Goal: Information Seeking & Learning: Learn about a topic

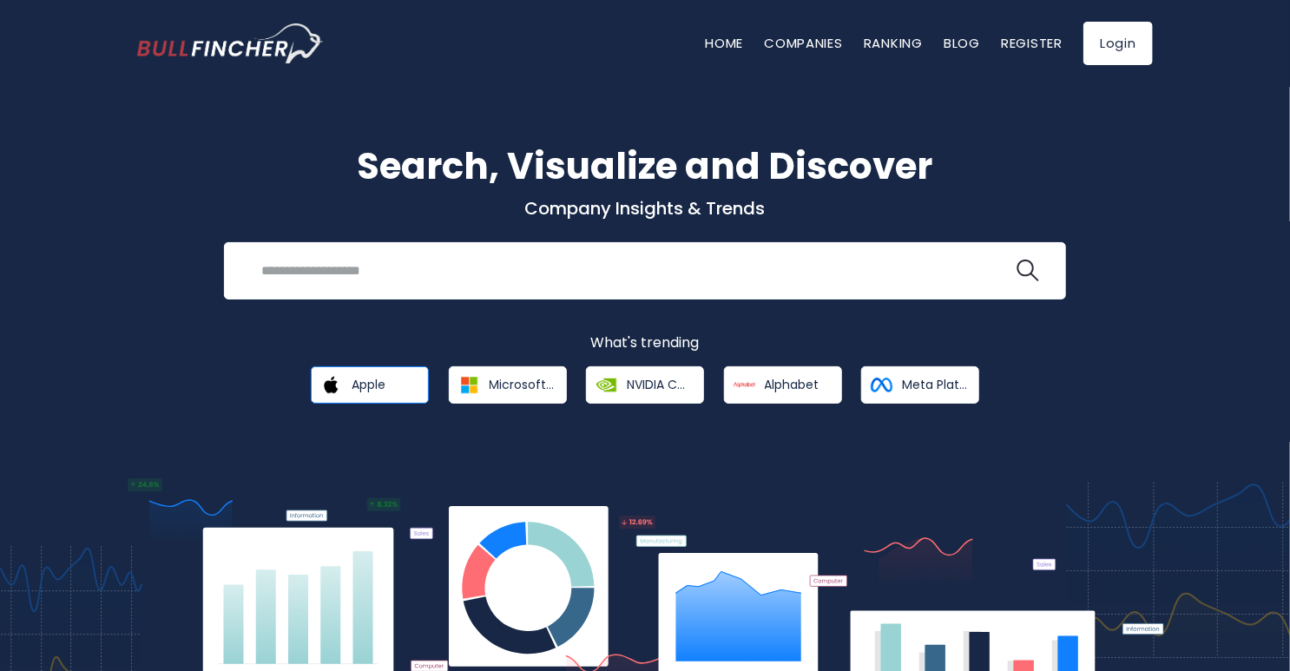
click at [397, 373] on link "Apple" at bounding box center [370, 384] width 118 height 37
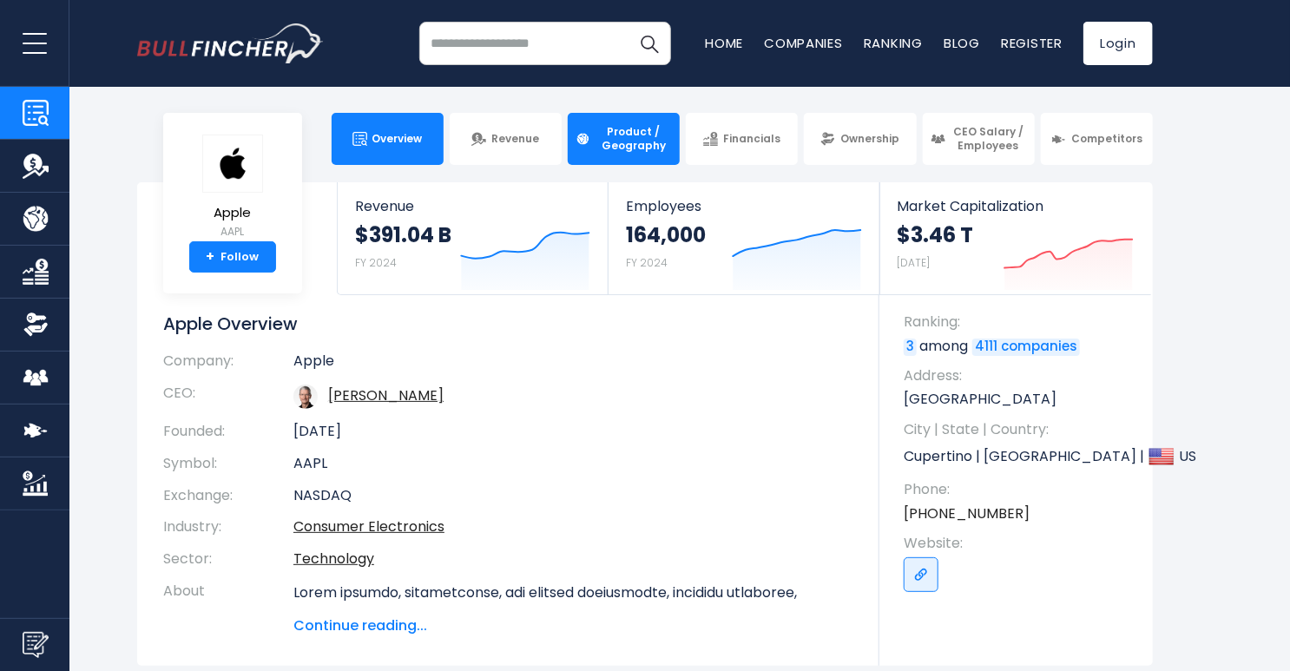
click at [618, 129] on span "Product / Geography" at bounding box center [634, 138] width 76 height 27
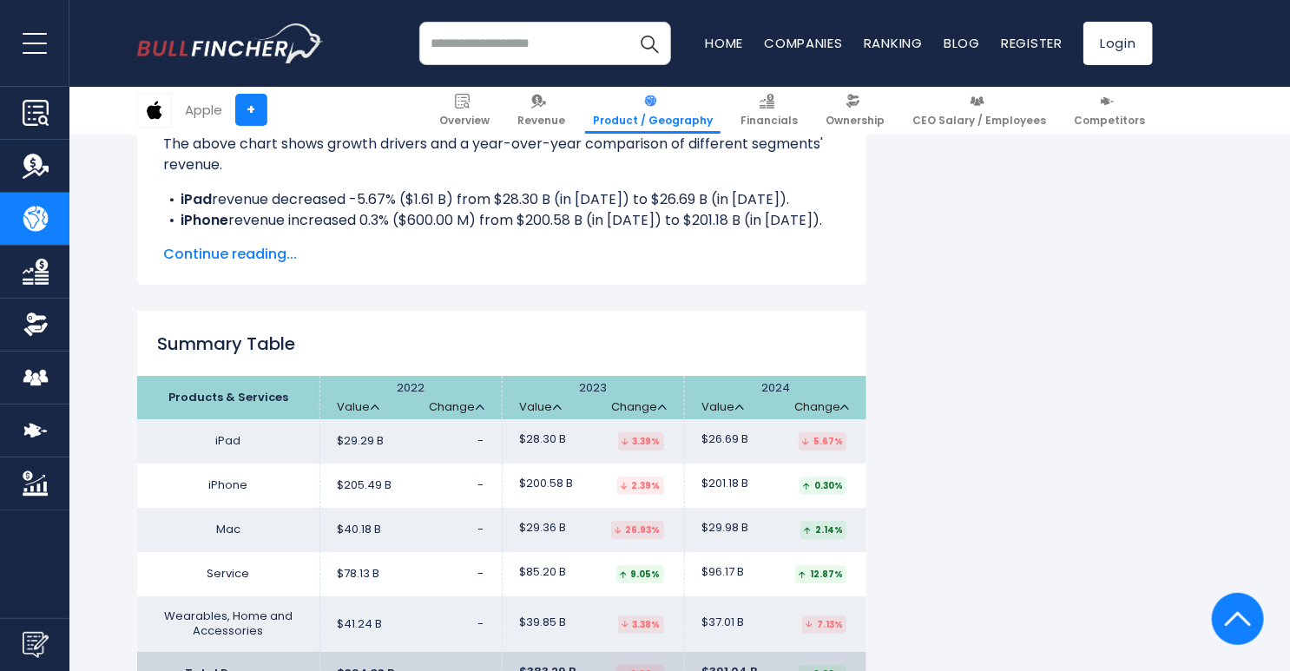
scroll to position [2584, 0]
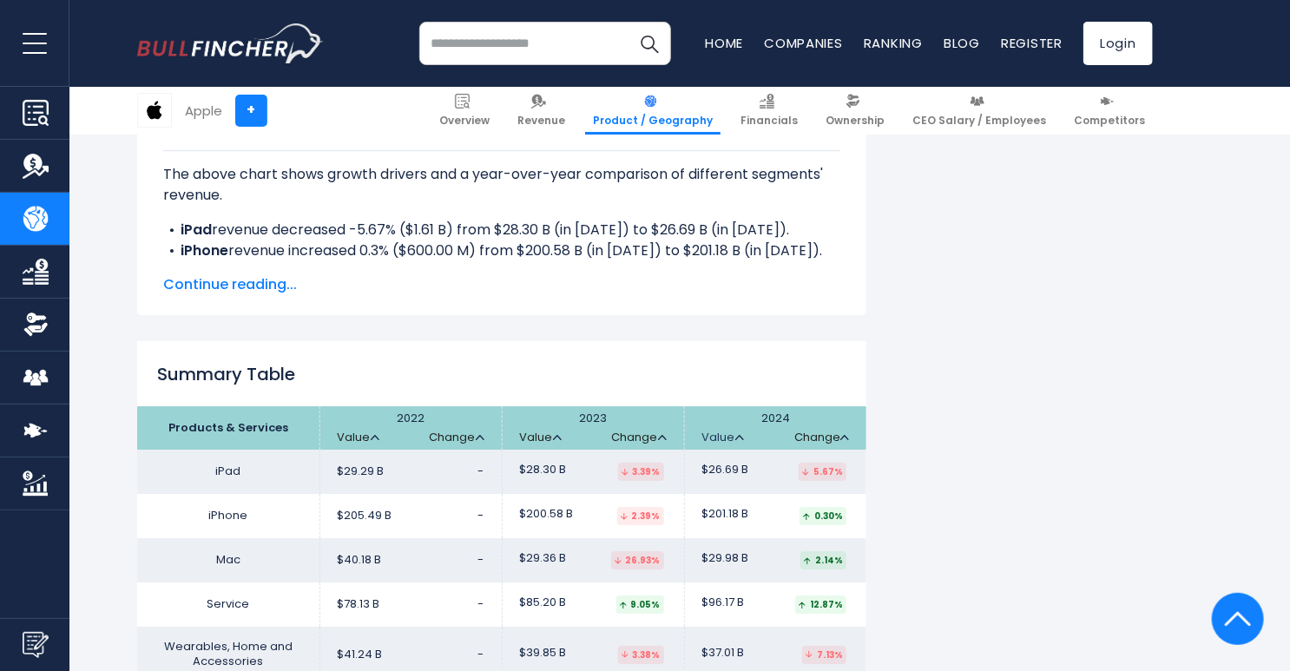
click at [742, 431] on link "Value" at bounding box center [723, 438] width 42 height 15
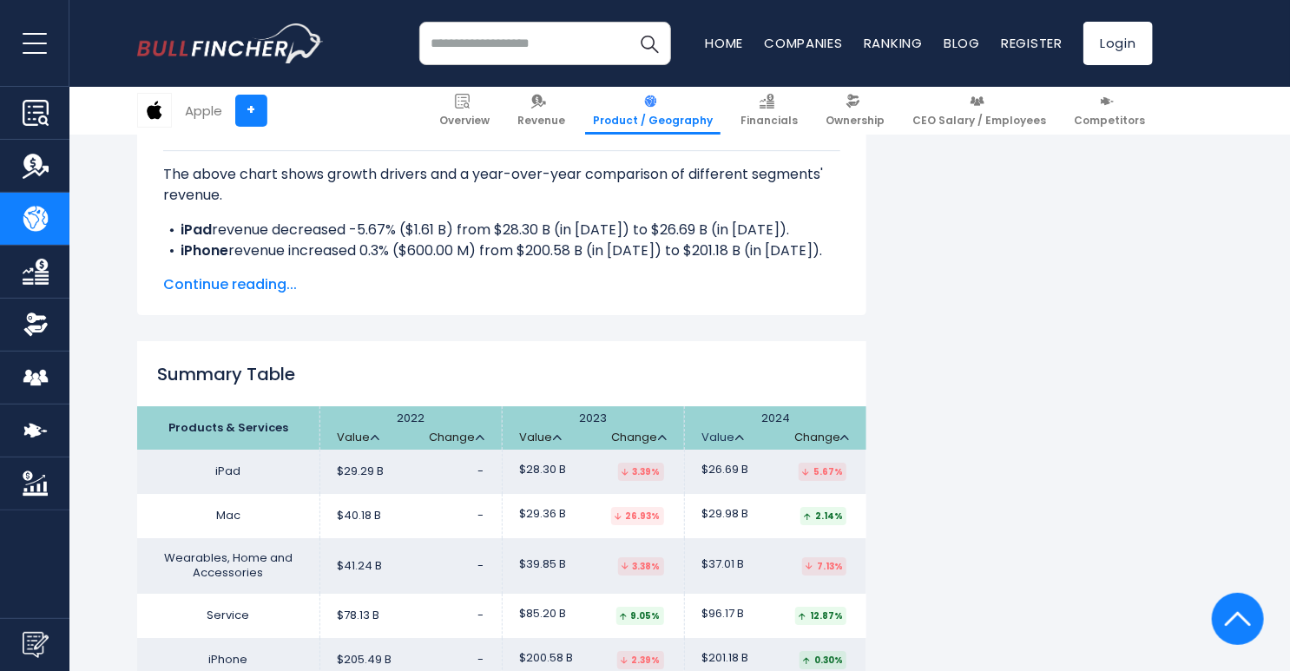
click at [742, 431] on link "Value" at bounding box center [723, 438] width 42 height 15
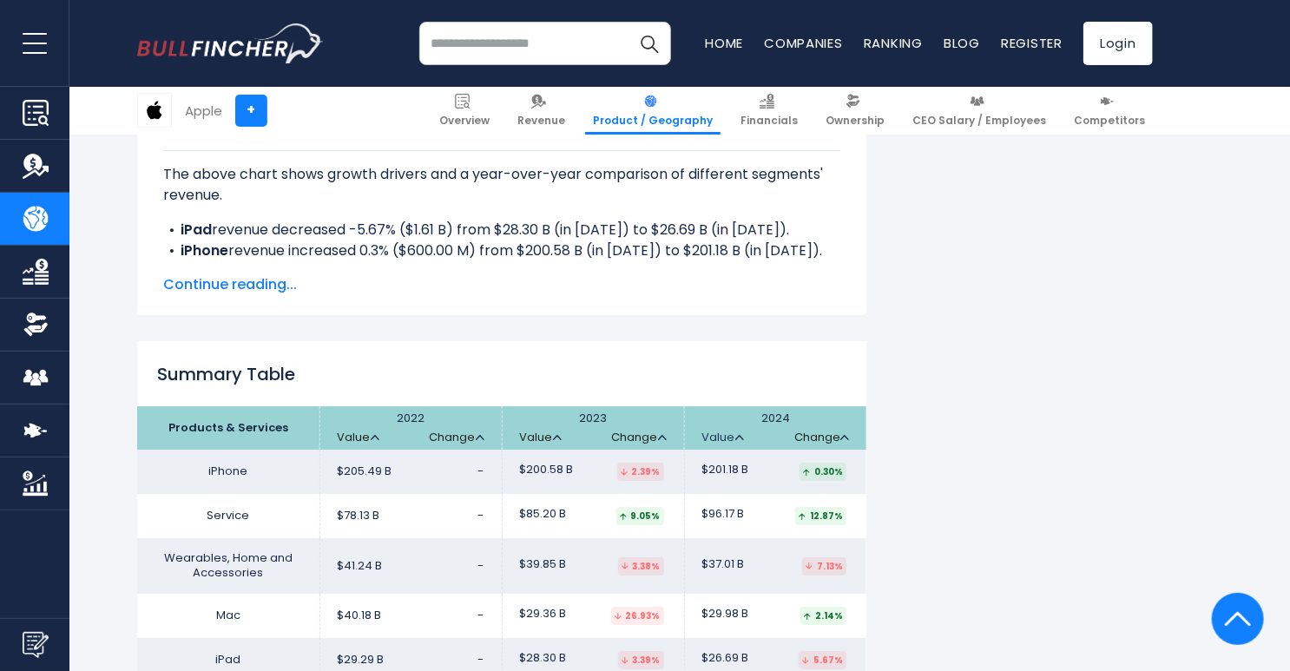
click at [742, 431] on link "Value" at bounding box center [723, 438] width 42 height 15
click at [660, 435] on img at bounding box center [662, 437] width 9 height 5
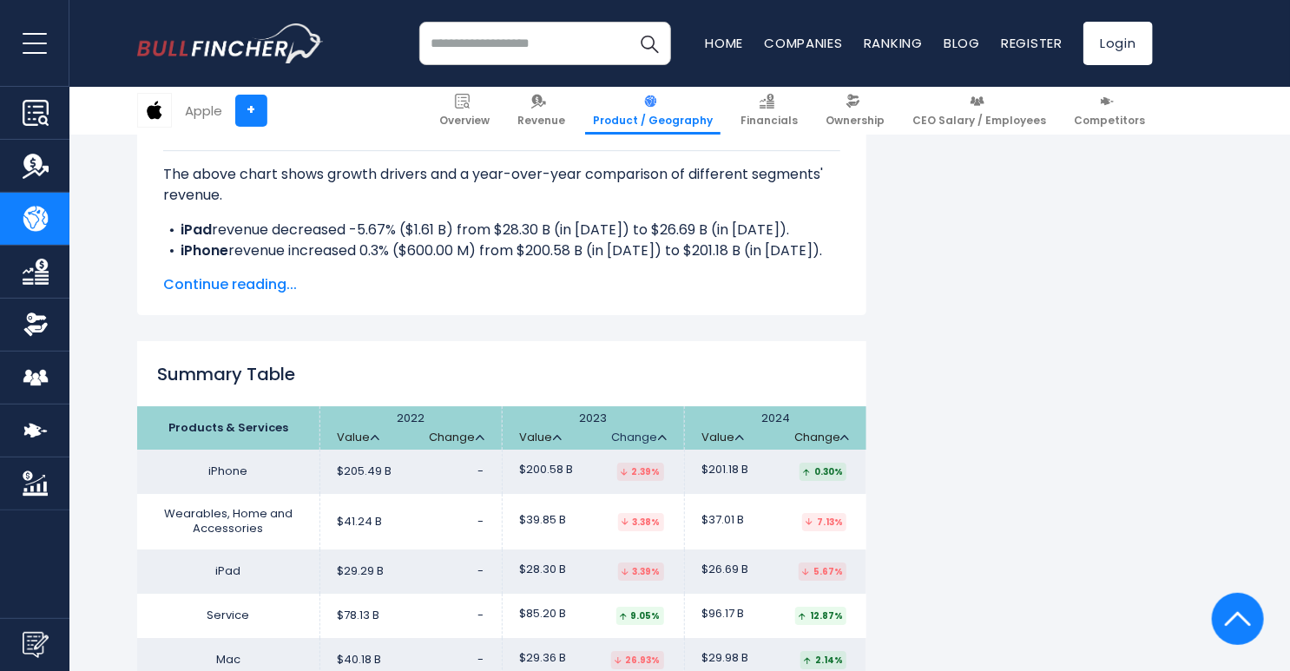
click at [660, 435] on img at bounding box center [662, 437] width 9 height 5
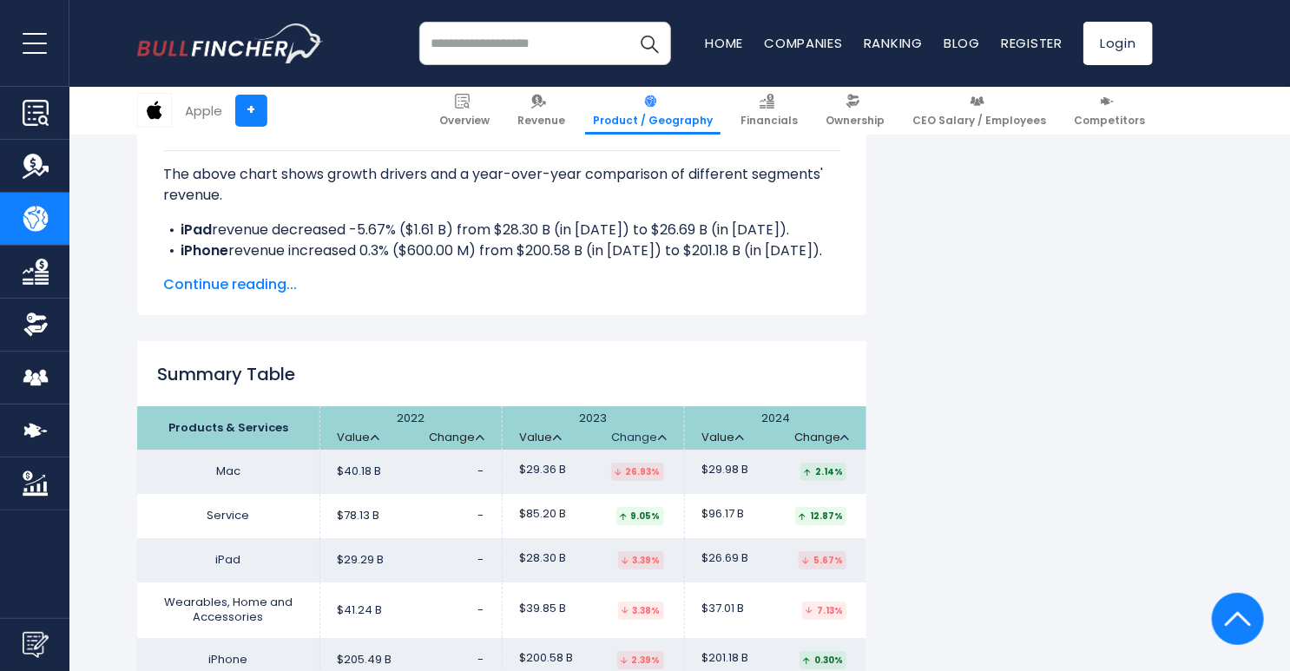
click at [660, 435] on img at bounding box center [662, 437] width 9 height 5
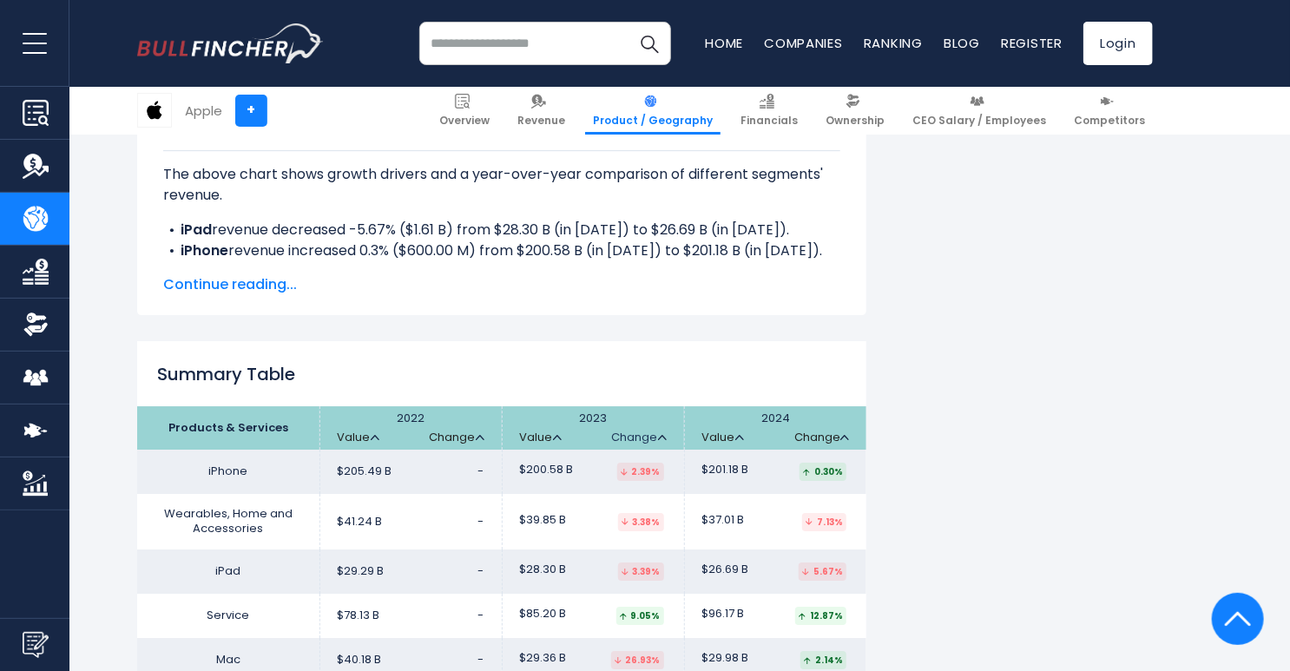
click at [660, 435] on img at bounding box center [662, 437] width 9 height 5
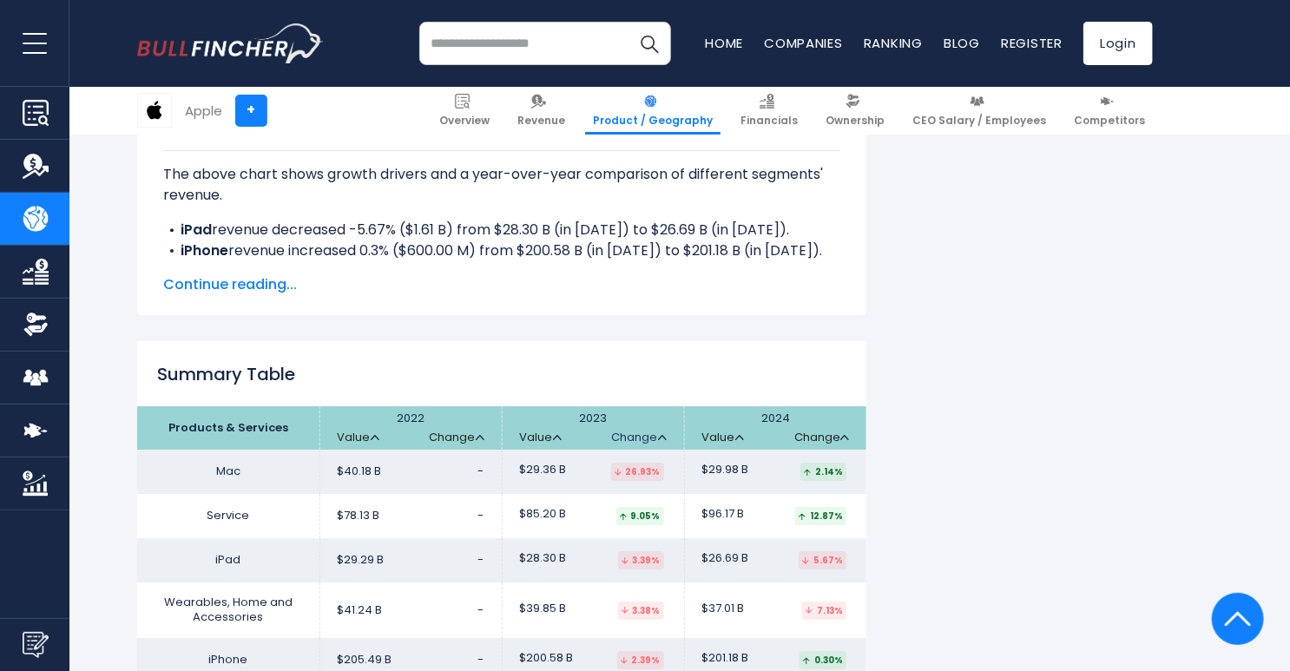
click at [660, 435] on img at bounding box center [662, 437] width 9 height 5
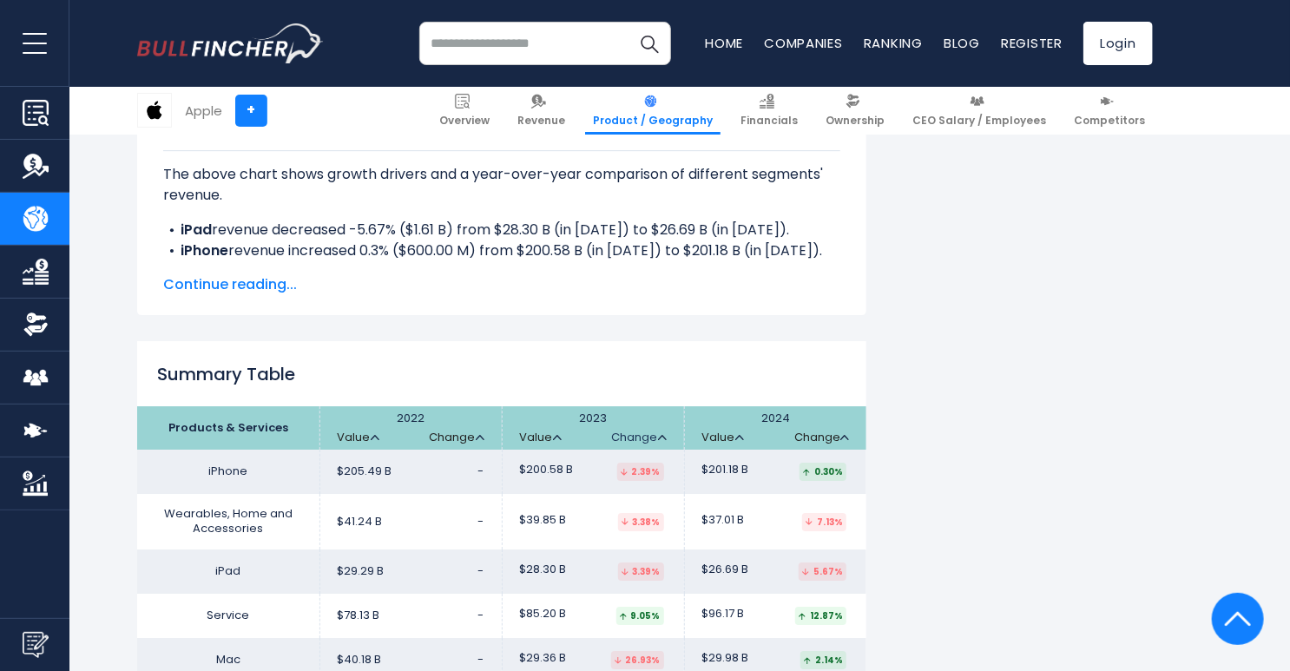
click at [660, 435] on img at bounding box center [662, 437] width 9 height 5
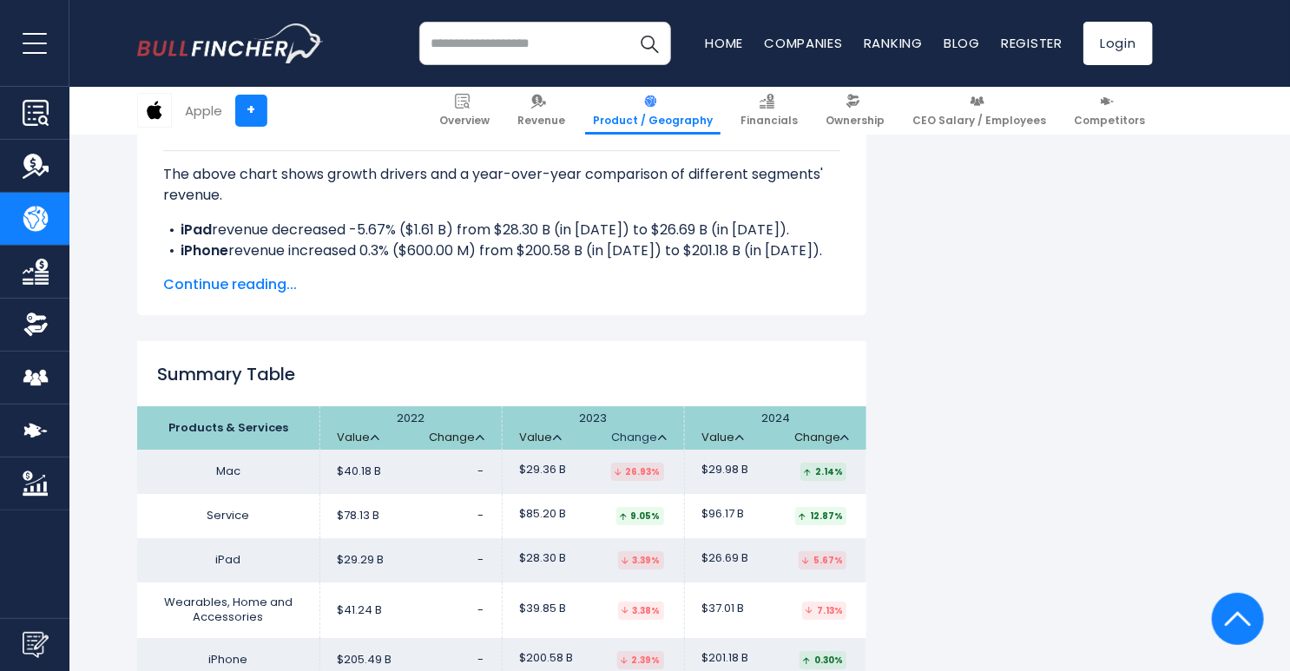
click at [660, 435] on img at bounding box center [662, 437] width 9 height 5
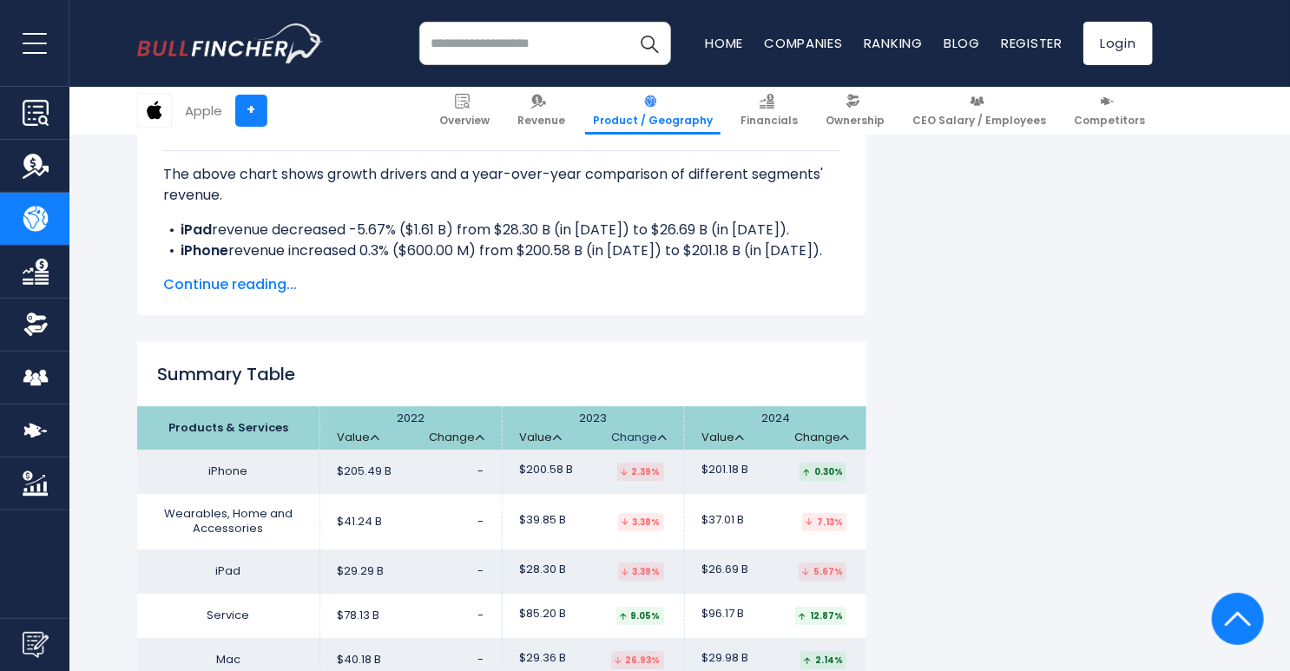
click at [660, 435] on img at bounding box center [662, 437] width 9 height 5
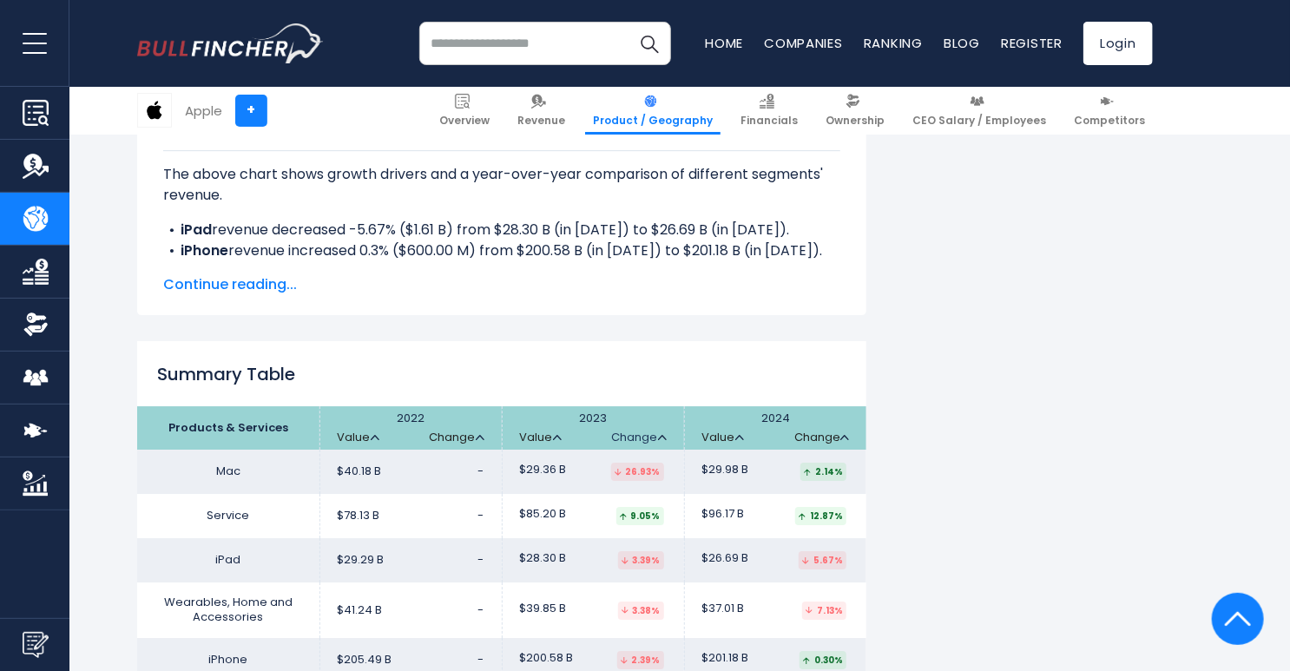
click at [660, 435] on img at bounding box center [662, 437] width 9 height 5
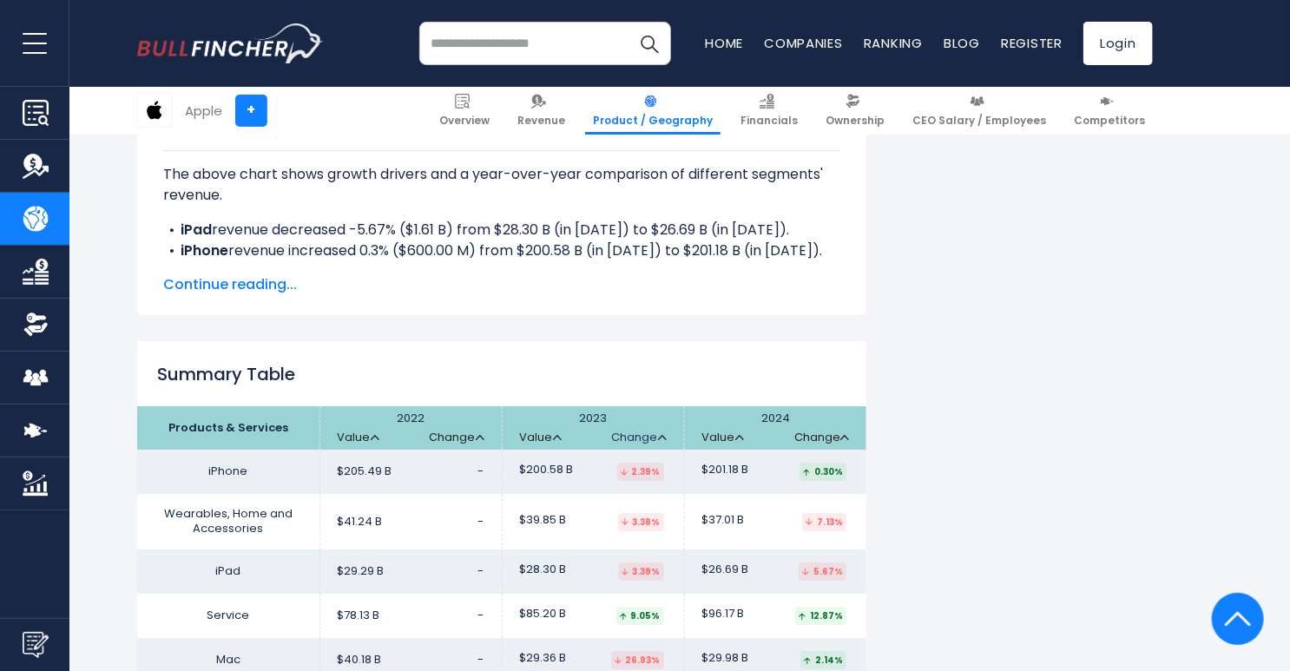
click at [660, 435] on img at bounding box center [662, 437] width 9 height 5
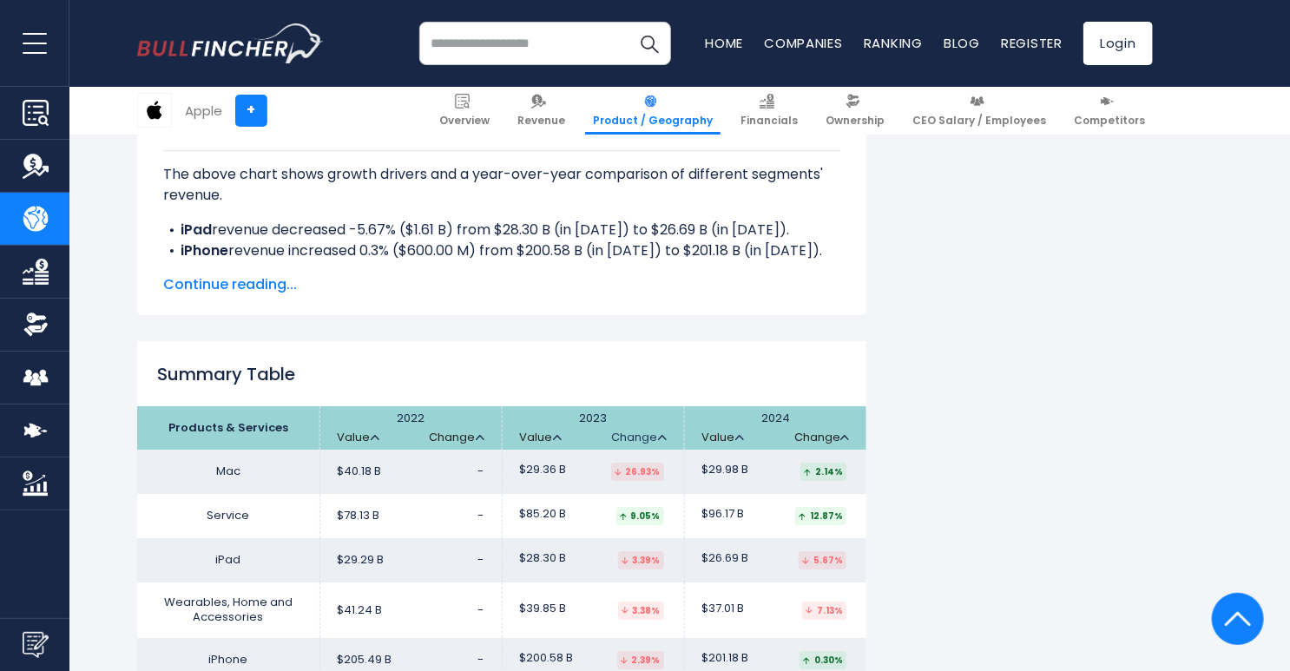
click at [660, 435] on img at bounding box center [662, 437] width 9 height 5
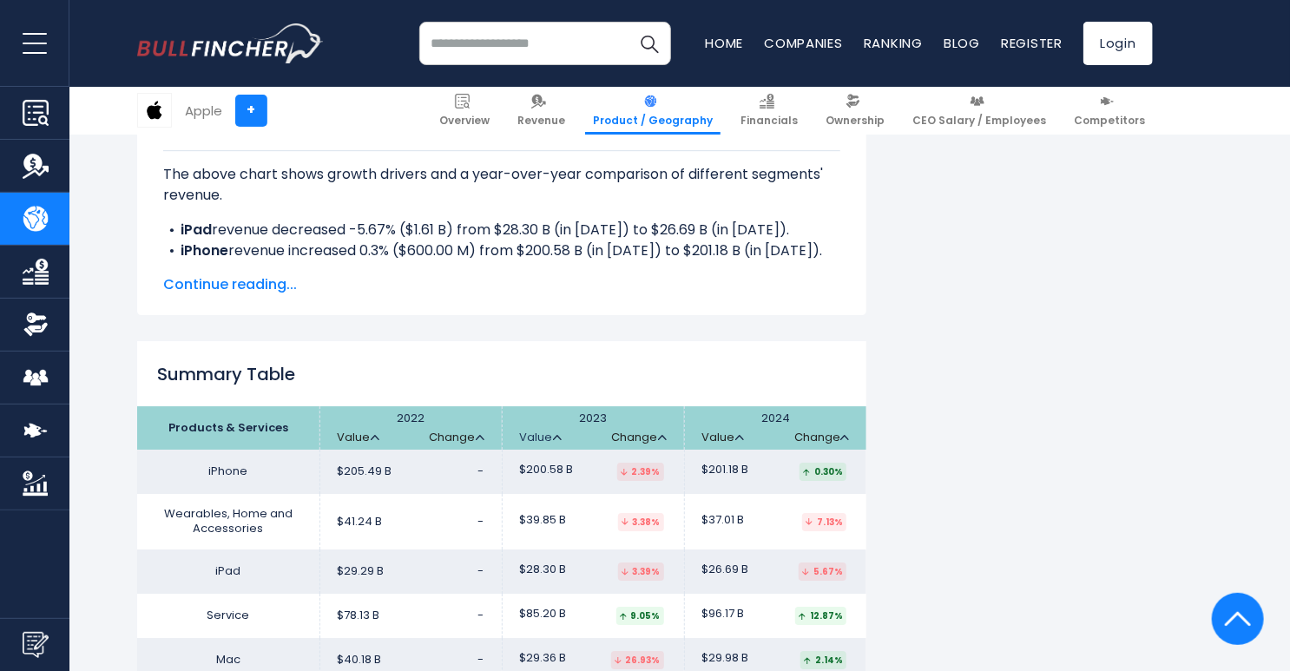
click at [559, 431] on link "Value" at bounding box center [541, 438] width 42 height 15
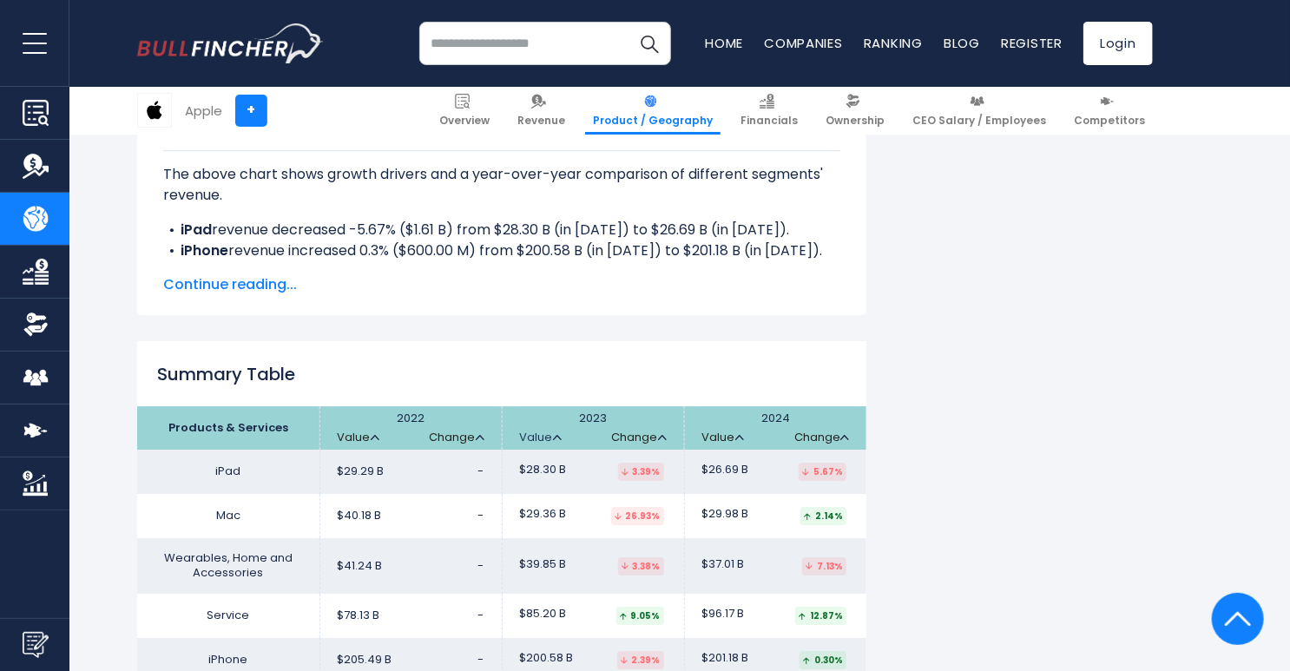
click at [559, 431] on link "Value" at bounding box center [541, 438] width 42 height 15
click at [560, 435] on img at bounding box center [557, 437] width 9 height 5
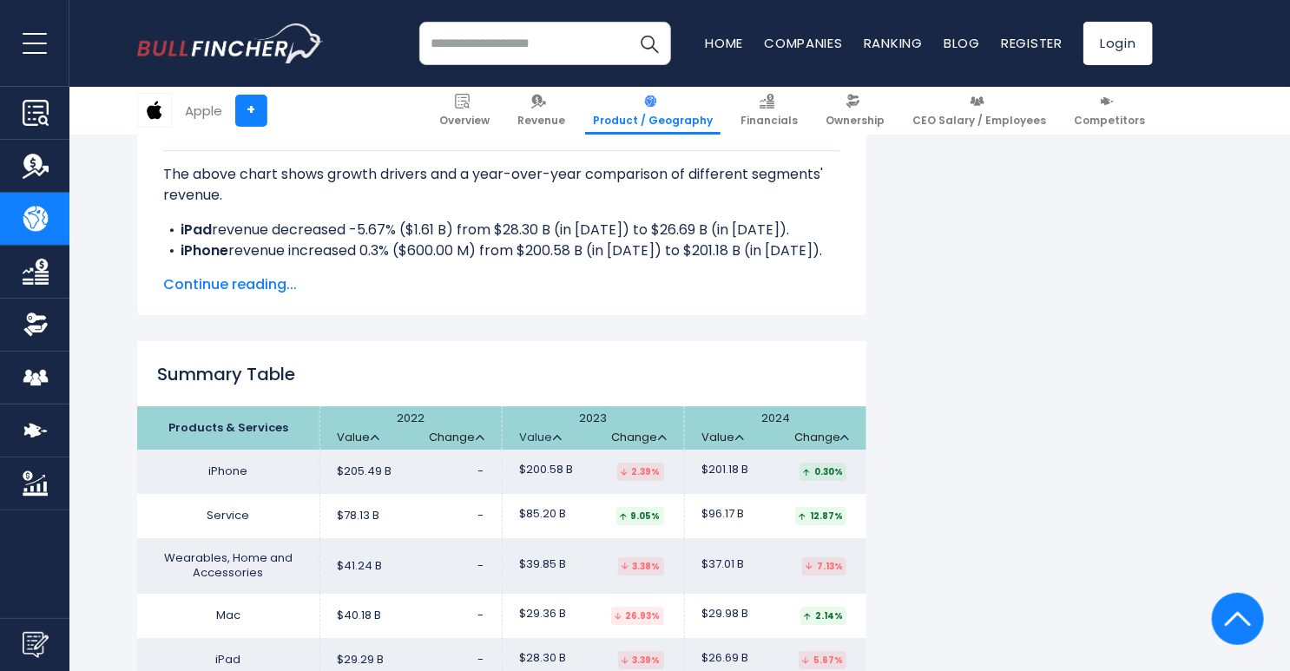
click at [560, 435] on img at bounding box center [557, 437] width 9 height 5
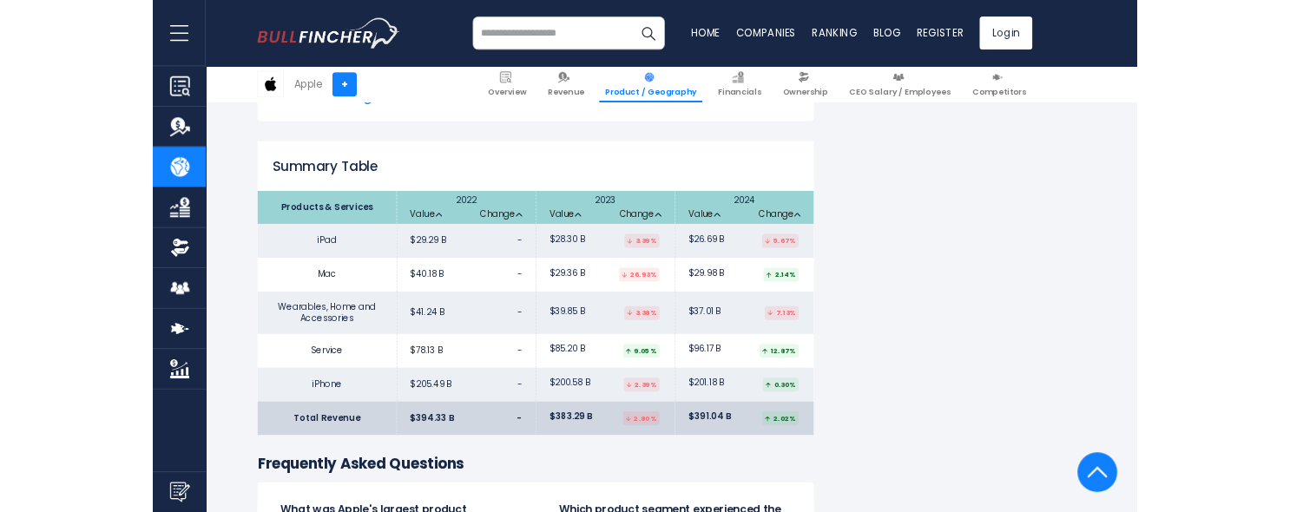
scroll to position [2751, 0]
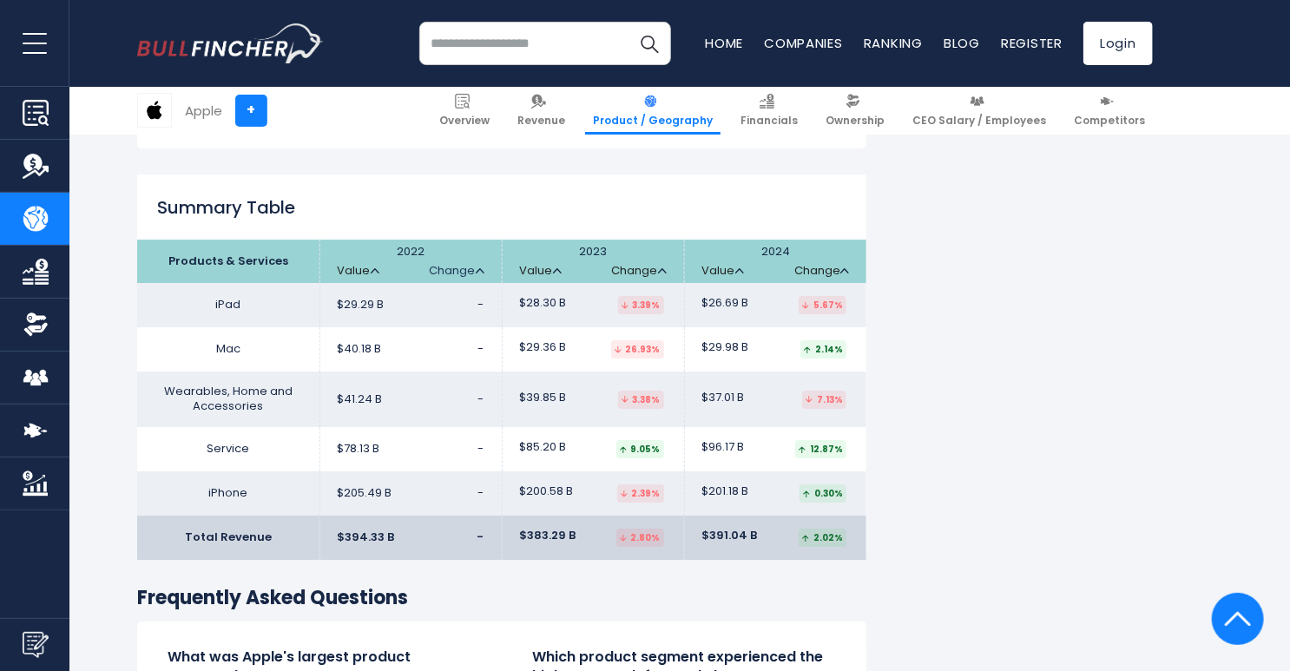
click at [479, 264] on link "Change" at bounding box center [457, 271] width 55 height 15
click at [364, 264] on link "Value" at bounding box center [359, 271] width 42 height 15
click at [663, 268] on img at bounding box center [662, 270] width 9 height 5
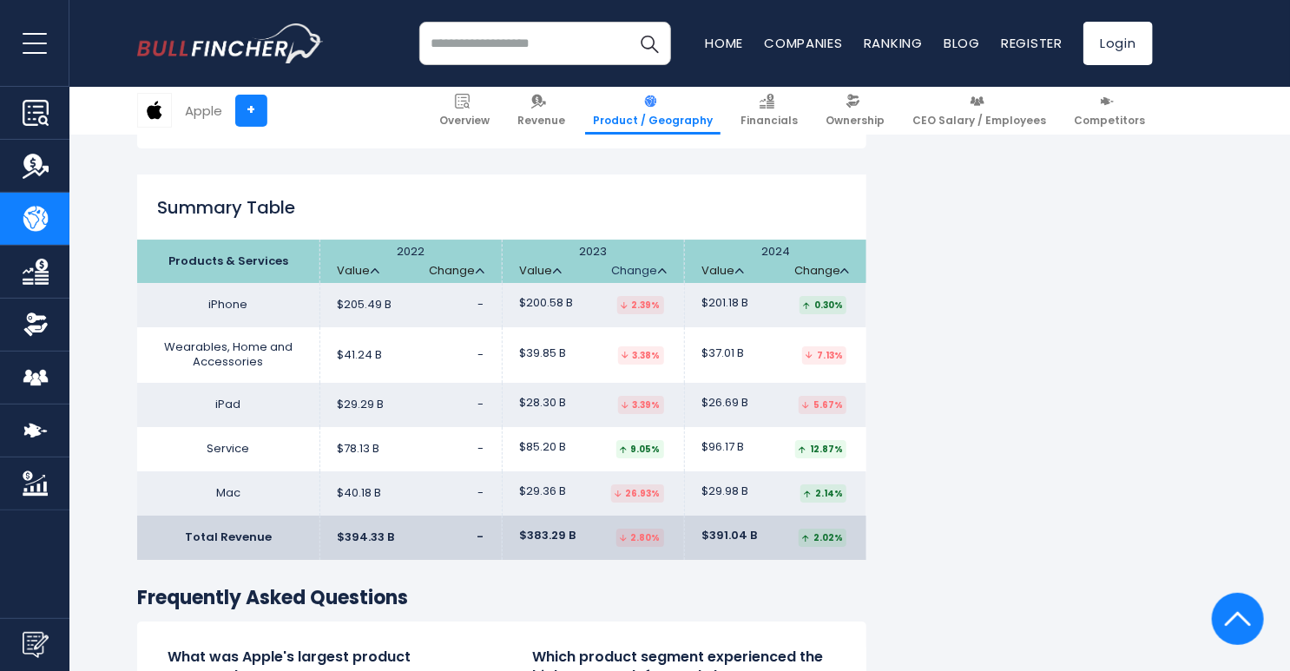
click at [663, 268] on img at bounding box center [662, 270] width 9 height 5
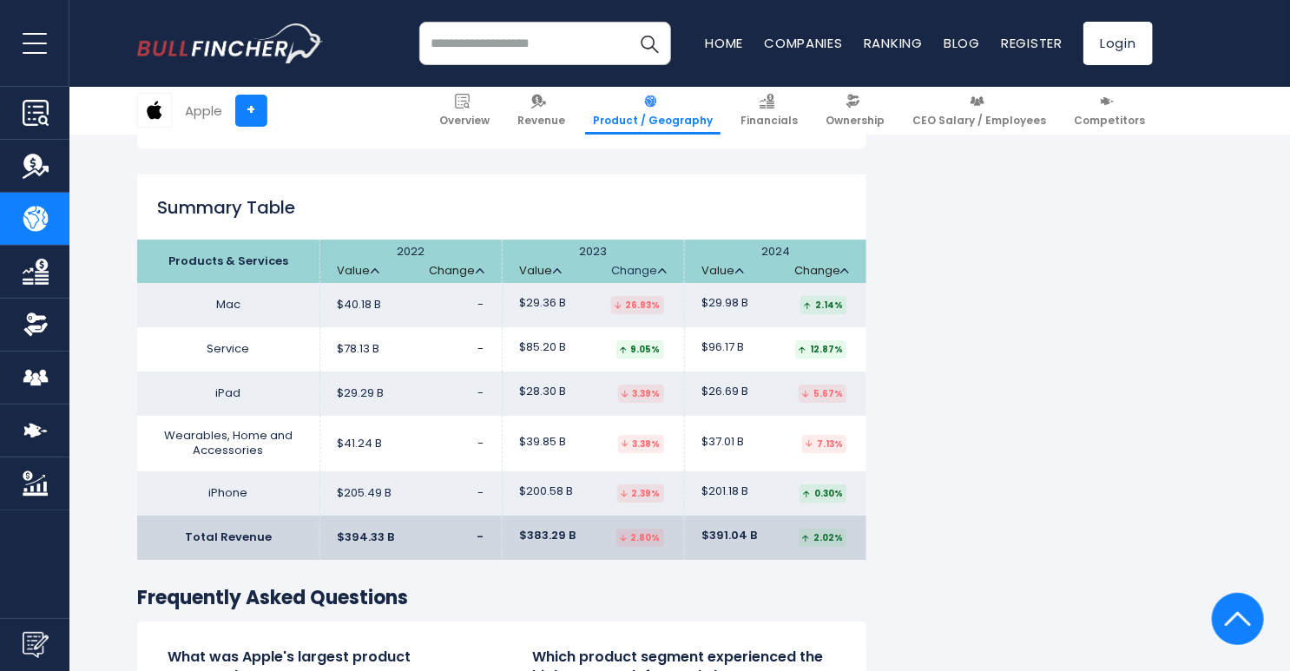
click at [663, 268] on img at bounding box center [662, 270] width 9 height 5
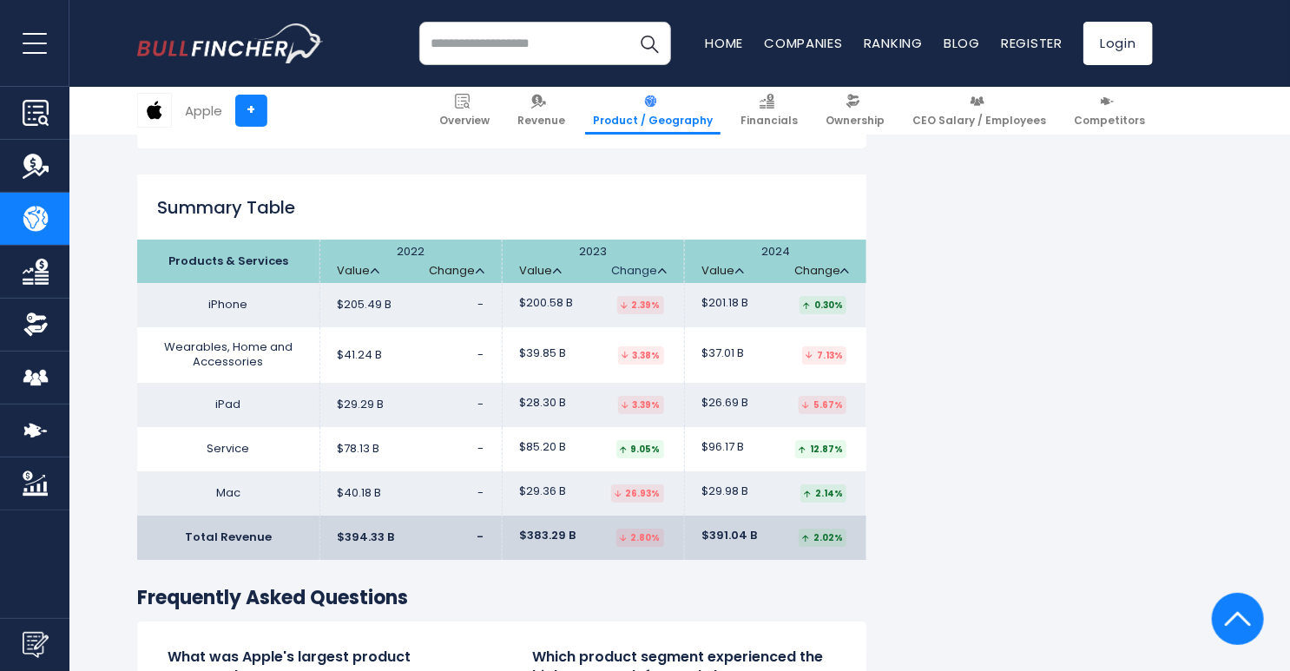
click at [663, 268] on img at bounding box center [662, 270] width 9 height 5
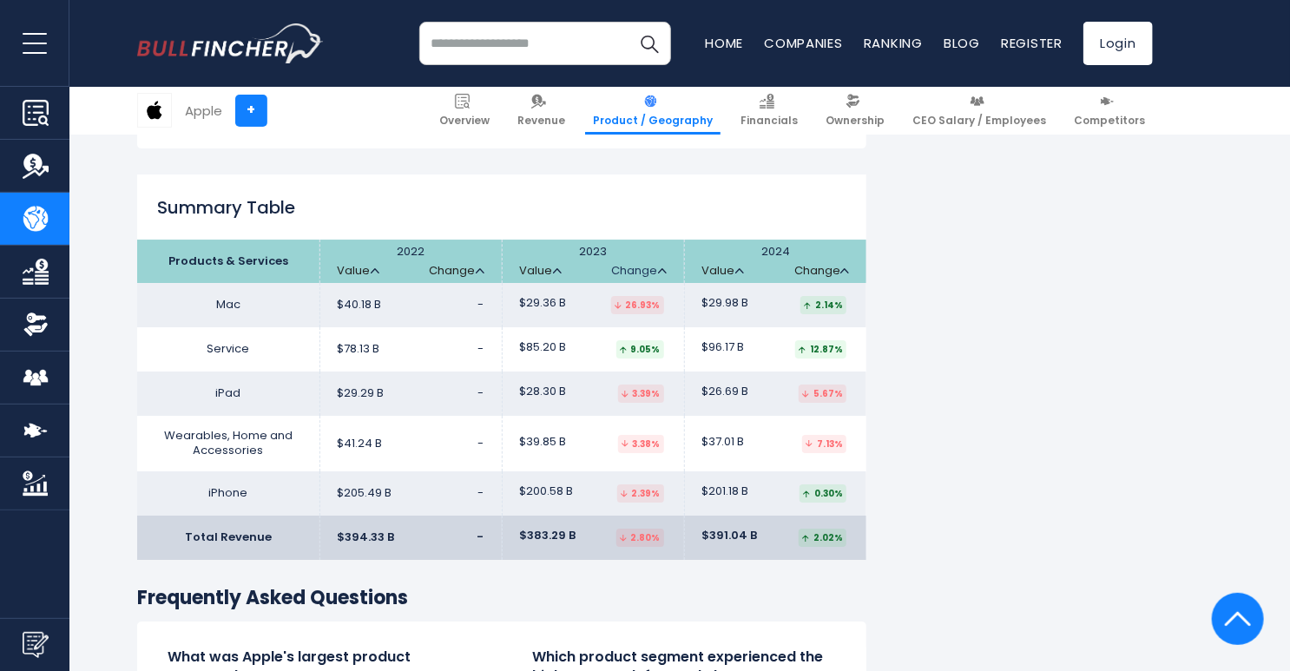
click at [663, 268] on img at bounding box center [662, 270] width 9 height 5
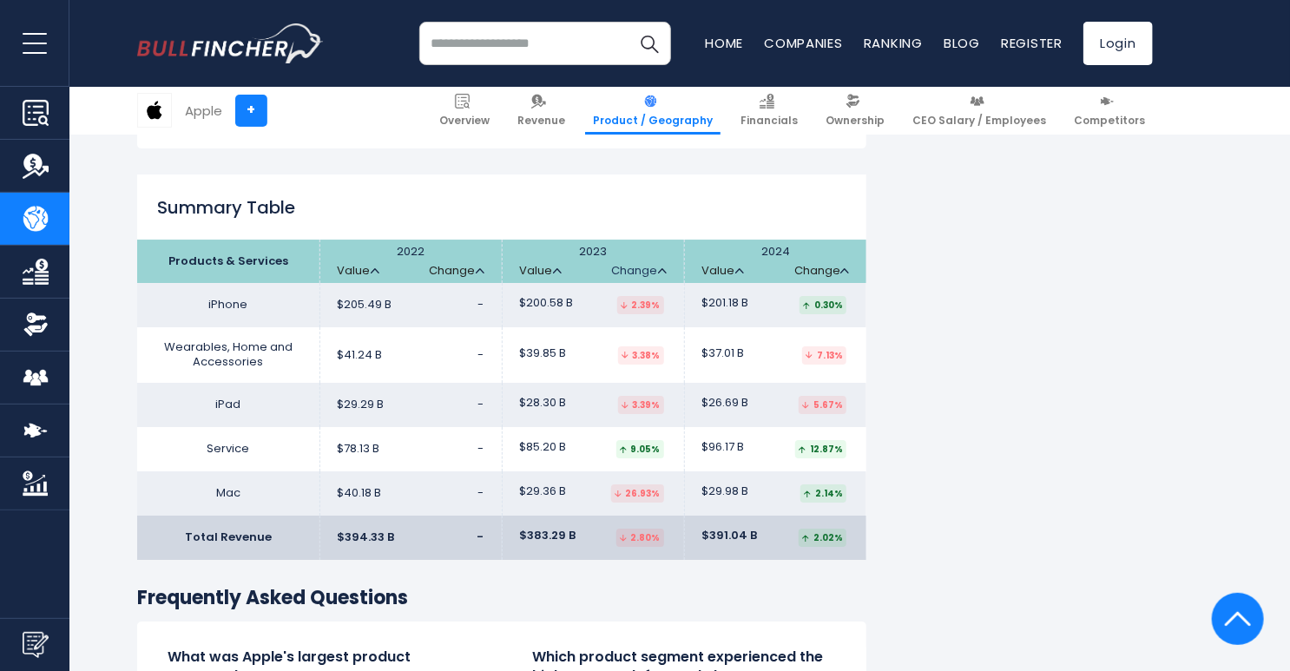
click at [663, 268] on img at bounding box center [662, 270] width 9 height 5
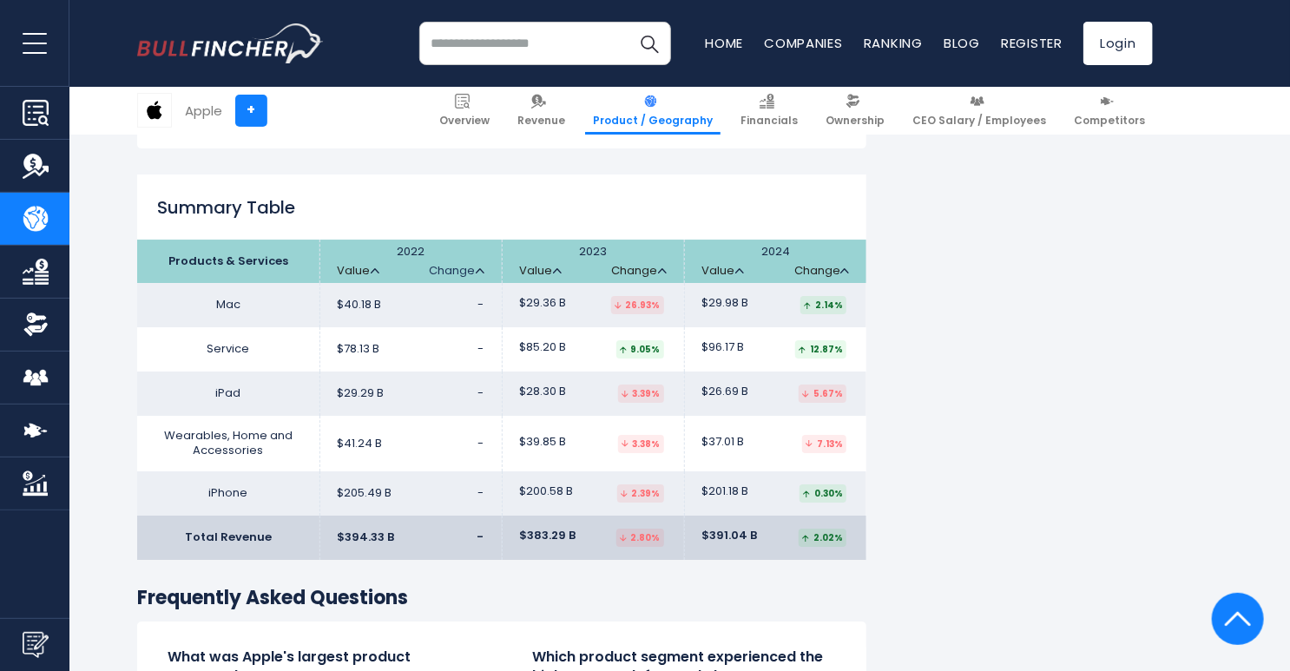
click at [479, 264] on link "Change" at bounding box center [457, 271] width 55 height 15
click at [365, 264] on link "Value" at bounding box center [359, 271] width 42 height 15
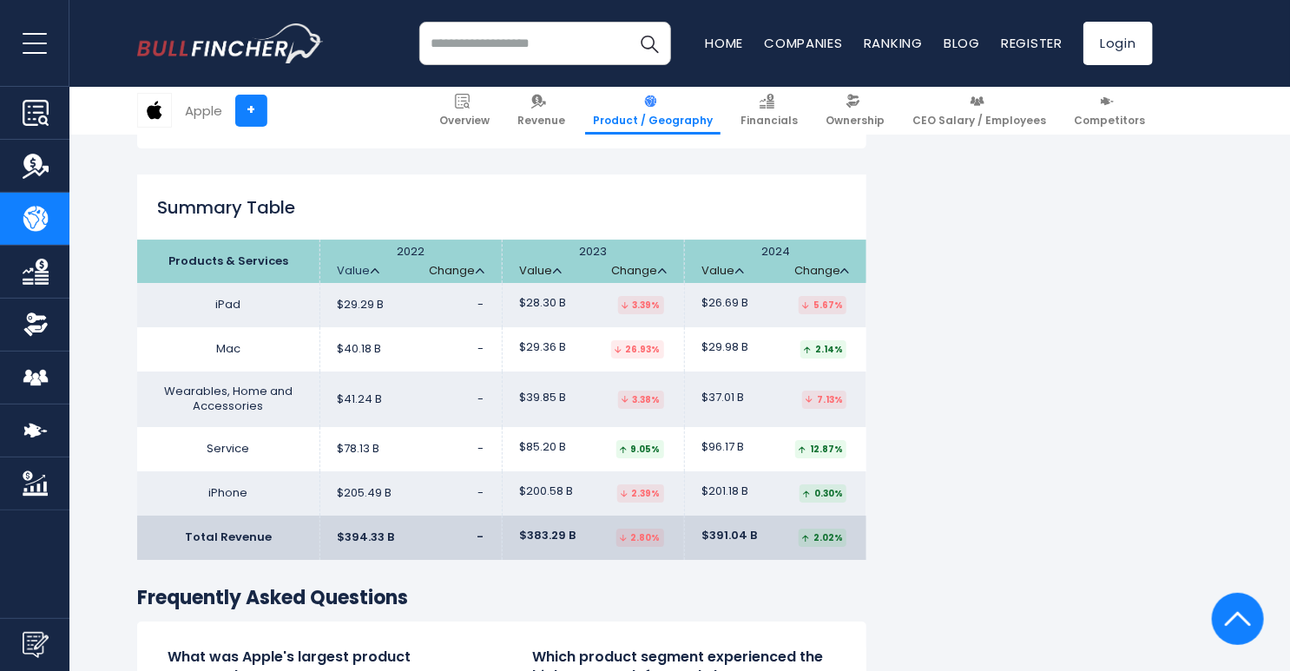
click at [365, 264] on link "Value" at bounding box center [359, 271] width 42 height 15
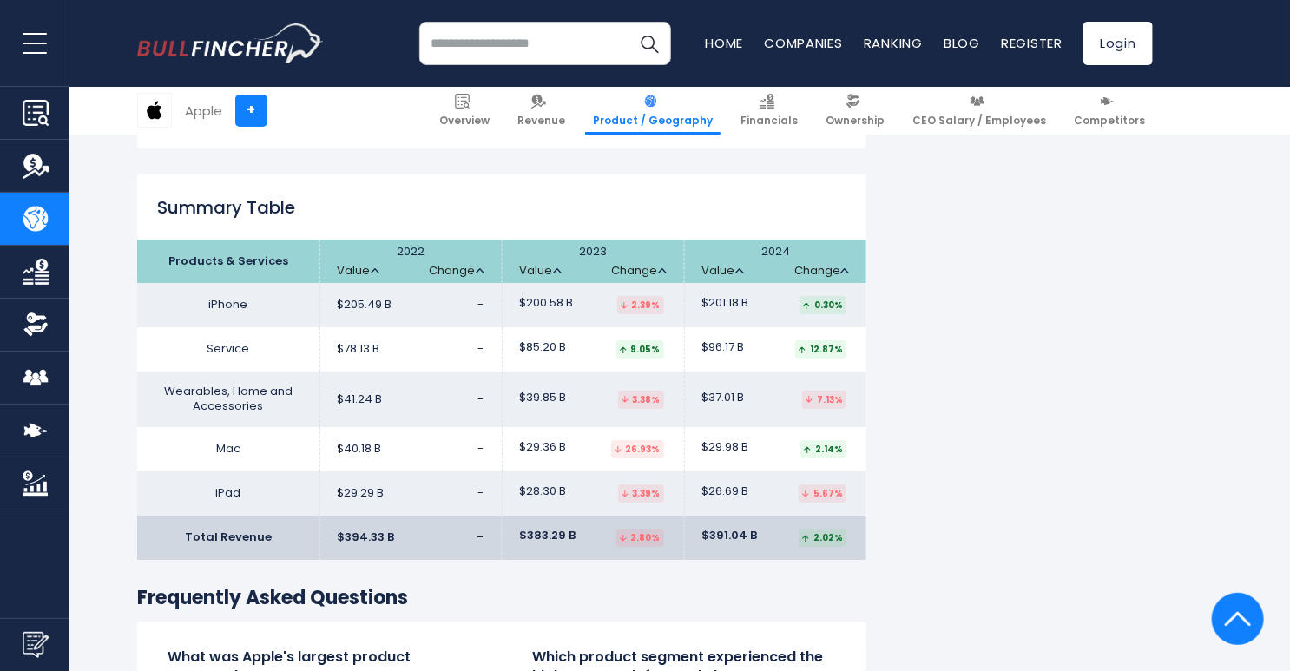
click at [555, 240] on th "2023 Value Change" at bounding box center [593, 261] width 182 height 43
click at [556, 268] on img at bounding box center [557, 270] width 9 height 5
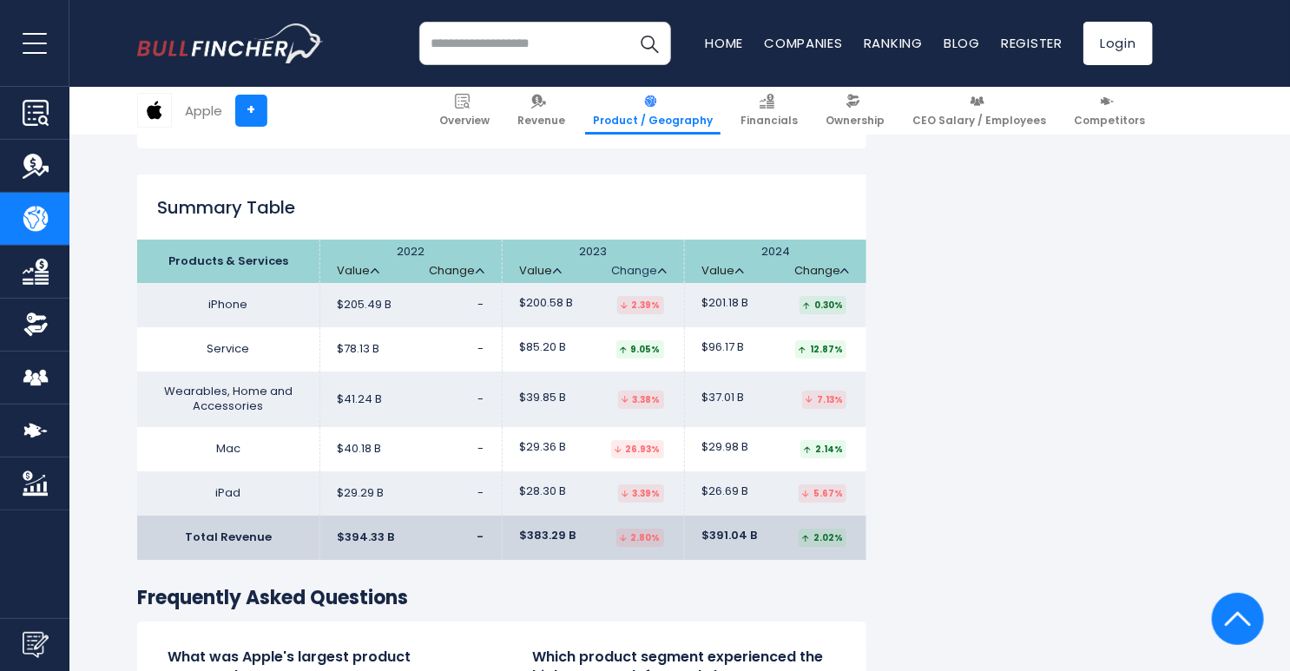
click at [659, 264] on link "Change" at bounding box center [639, 271] width 55 height 15
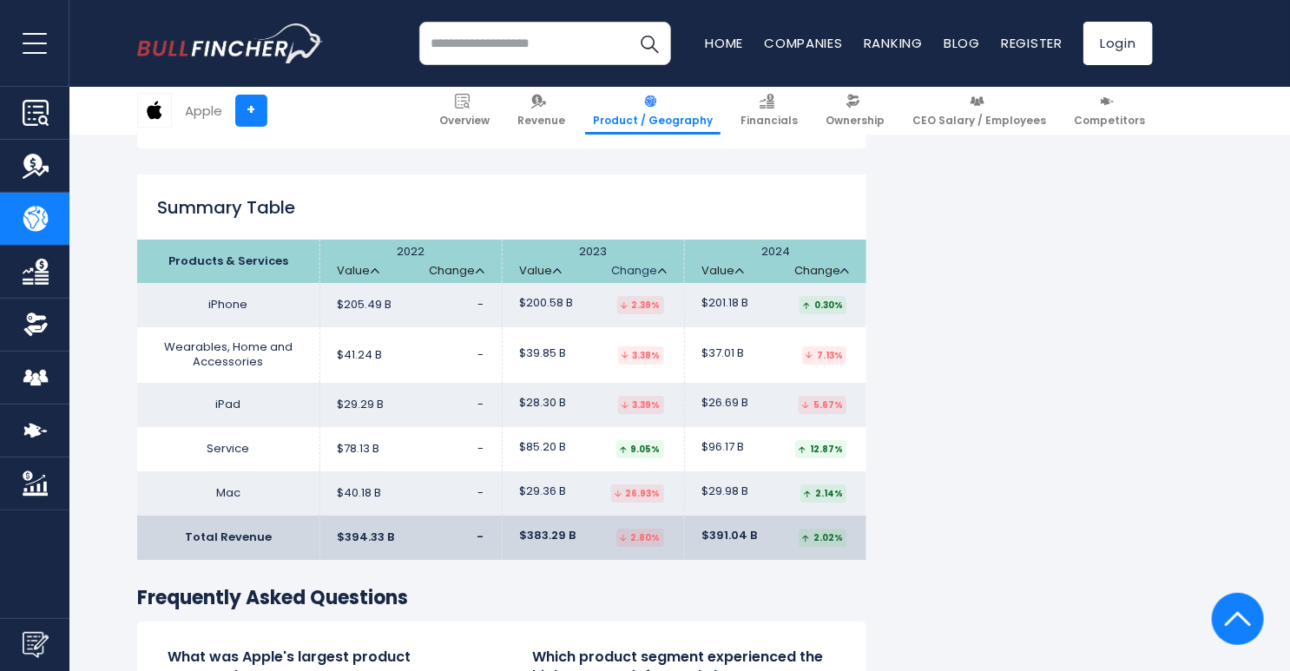
click at [659, 264] on link "Change" at bounding box center [639, 271] width 55 height 15
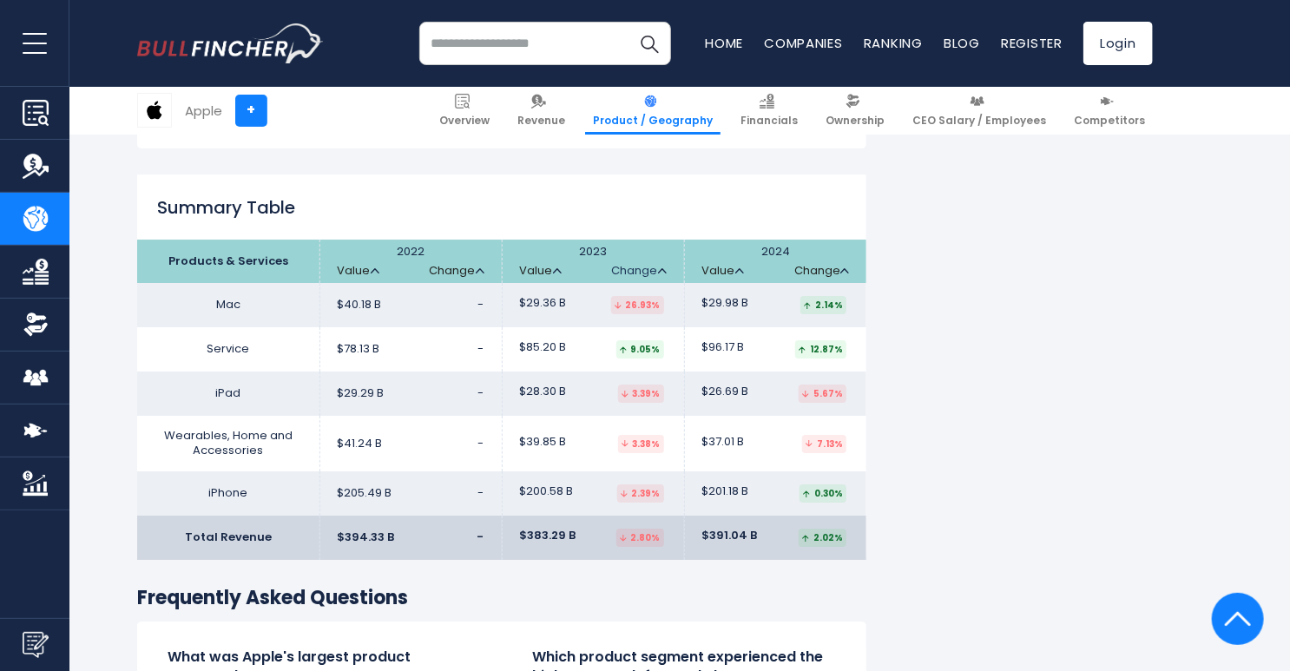
click at [659, 264] on link "Change" at bounding box center [639, 271] width 55 height 15
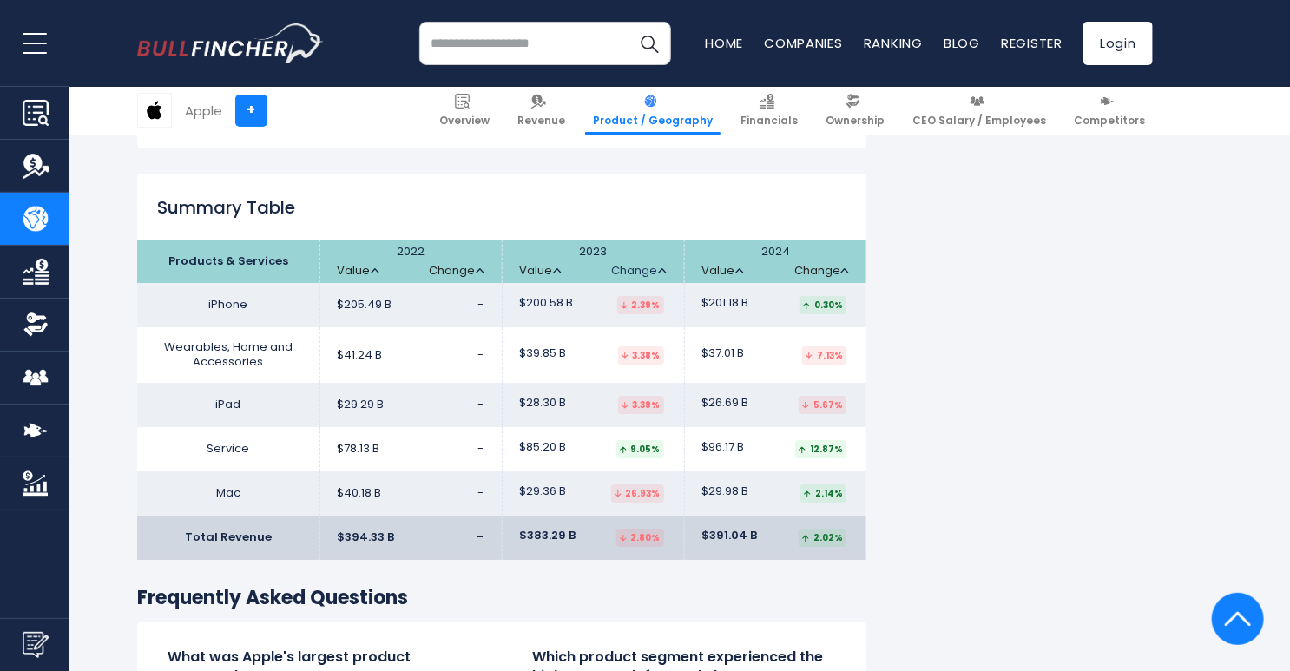
click at [659, 264] on link "Change" at bounding box center [639, 271] width 55 height 15
